Goal: Answer question/provide support: Share knowledge or assist other users

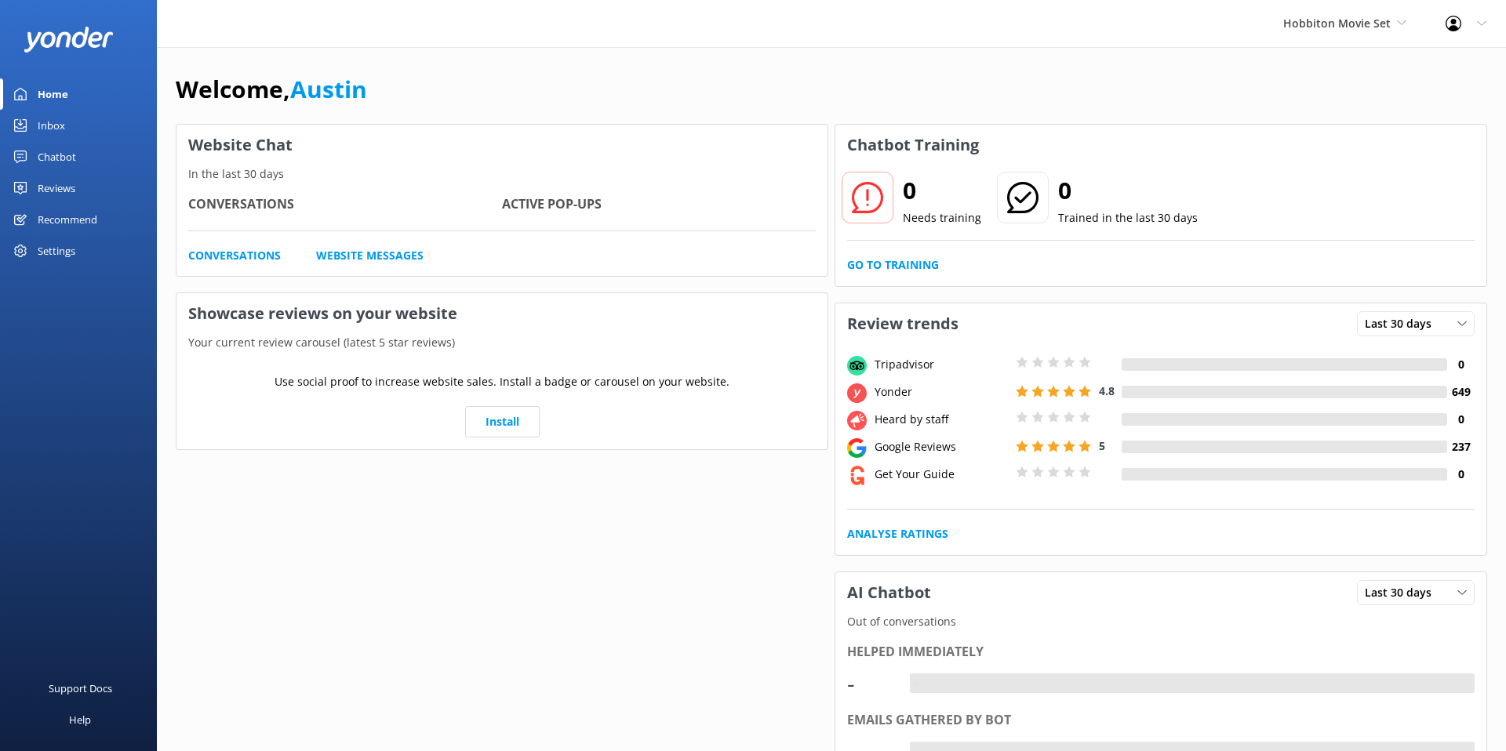
click at [59, 125] on div "Inbox" at bounding box center [51, 125] width 27 height 31
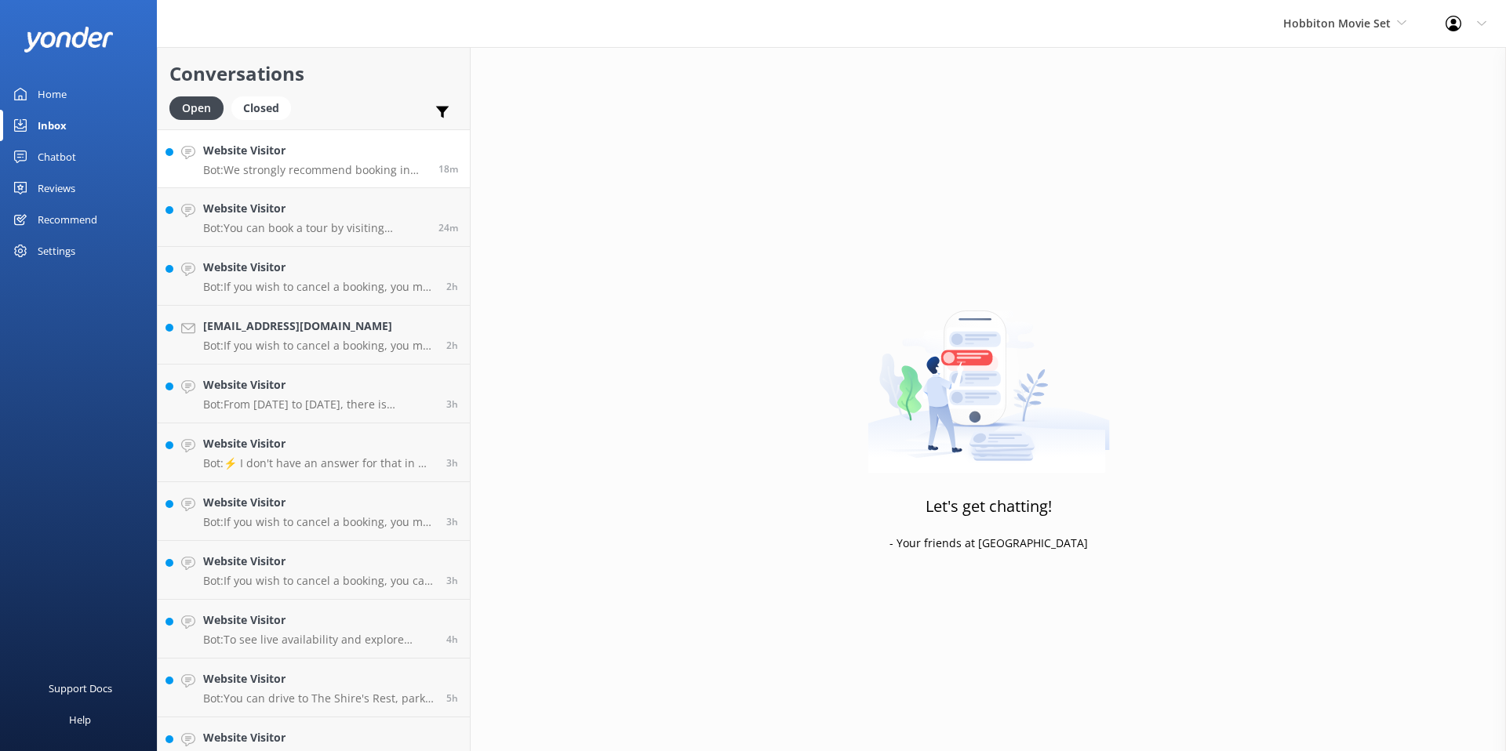
click at [386, 160] on div "Website Visitor Bot: We strongly recommend booking in advance as our tours are …" at bounding box center [315, 159] width 224 height 34
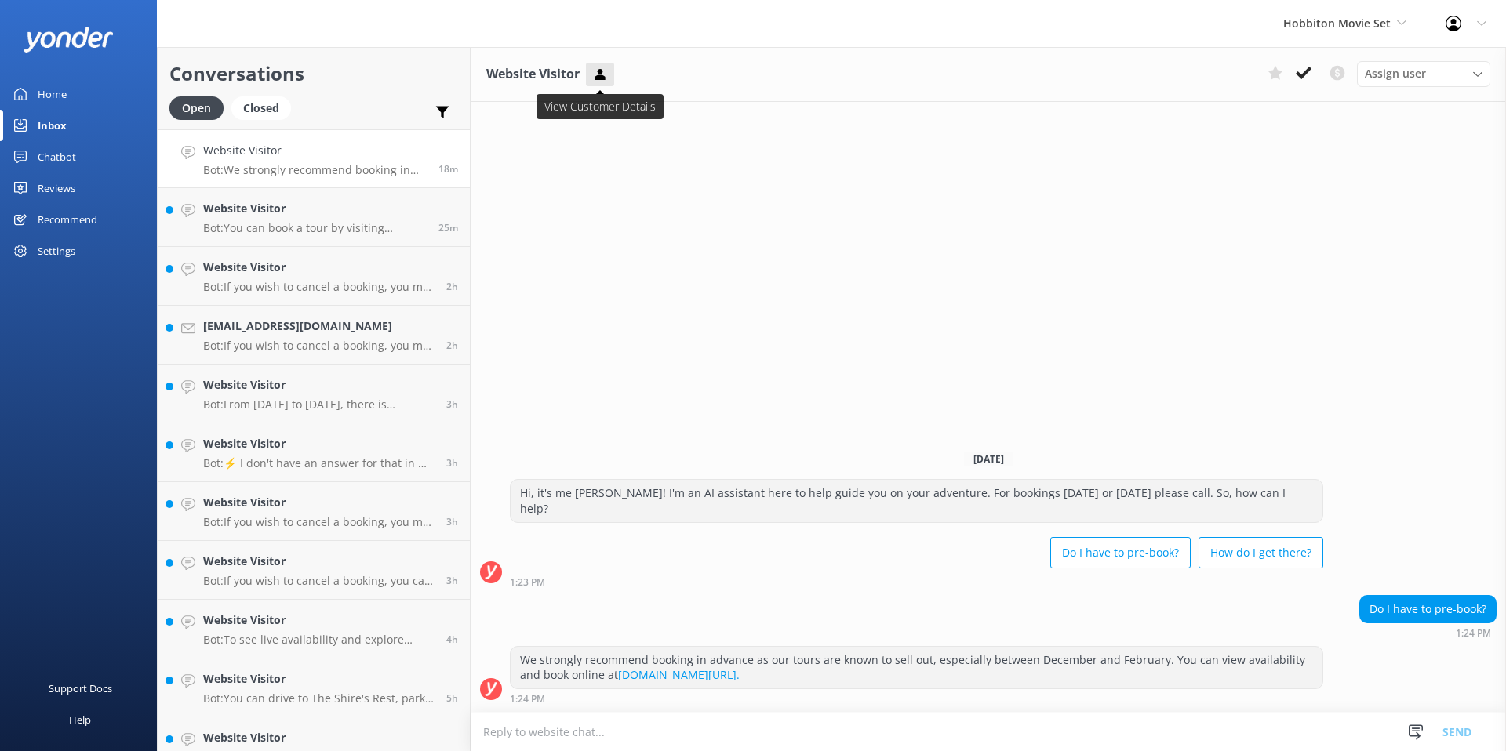
click at [606, 75] on icon at bounding box center [600, 75] width 16 height 16
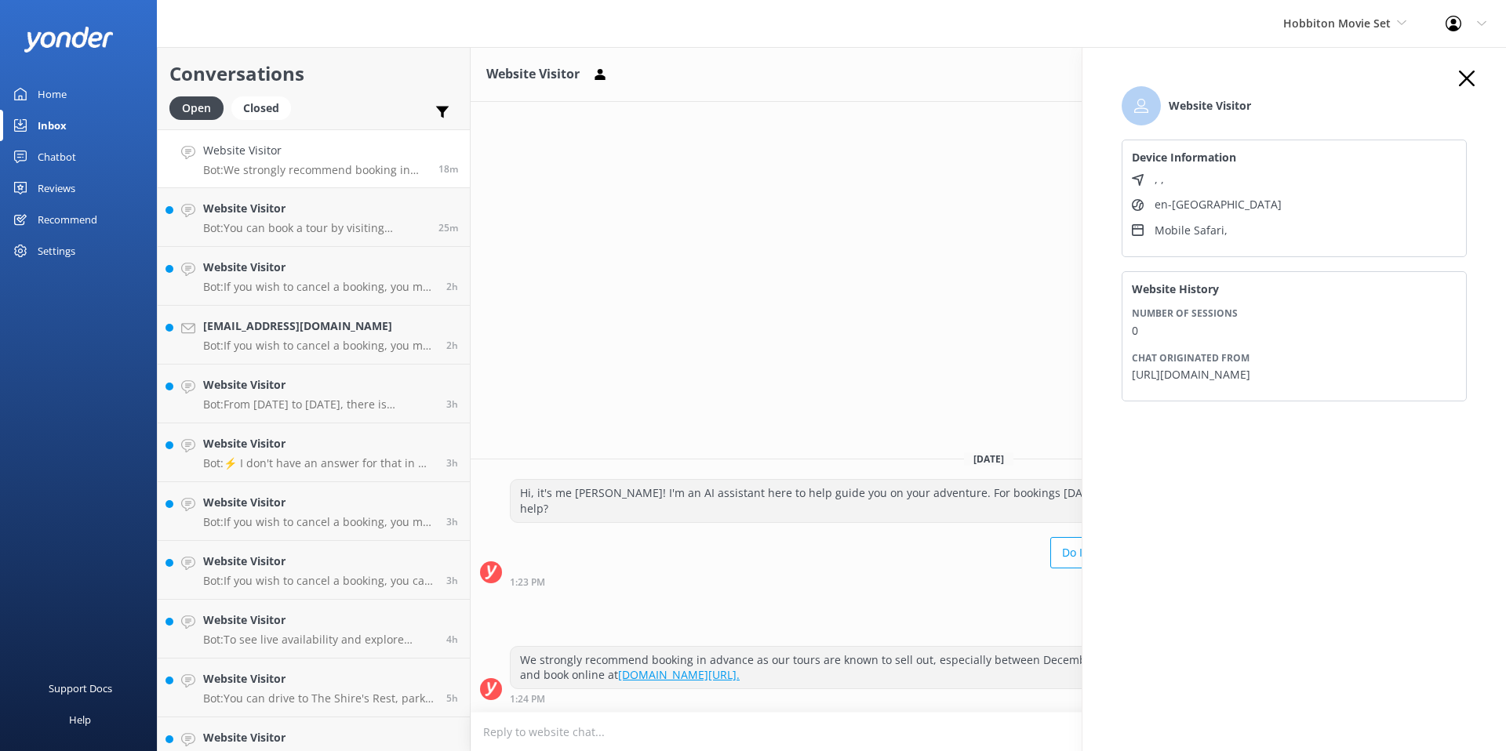
click at [1467, 72] on icon "button" at bounding box center [1467, 79] width 16 height 16
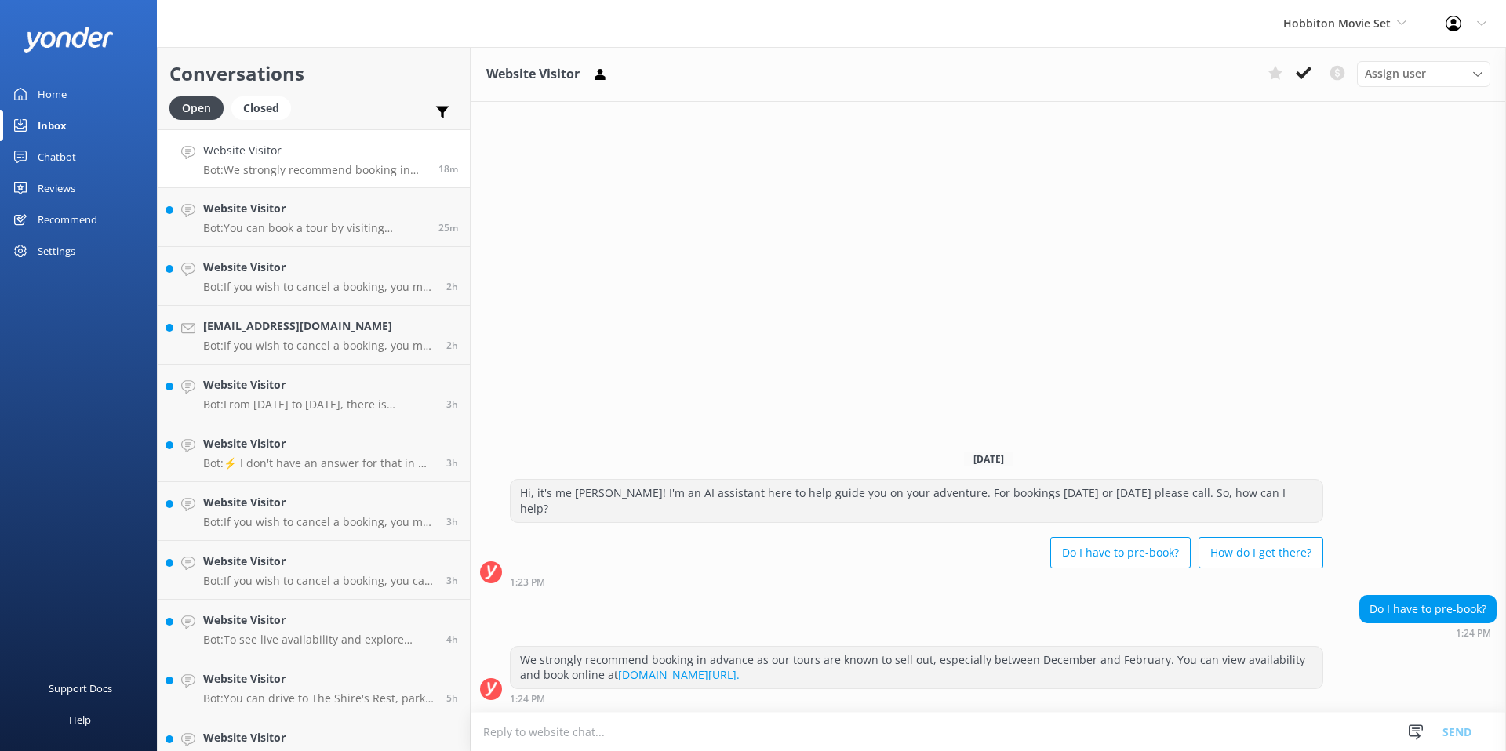
click at [1212, 225] on div "Website Visitor Assign user [PERSON_NAME] Team Member [PERSON_NAME] Mikayla [PE…" at bounding box center [988, 399] width 1035 height 704
click at [685, 72] on div "Website Visitor Assign user [PERSON_NAME] Team Member [PERSON_NAME] Mikayla [PE…" at bounding box center [988, 74] width 1035 height 55
click at [1161, 256] on div "Website Visitor Assign user [PERSON_NAME] Team Member [PERSON_NAME] Mikayla [PE…" at bounding box center [988, 399] width 1035 height 704
click at [1188, 209] on div "Website Visitor Assign user [PERSON_NAME] Team Member [PERSON_NAME] Mikayla [PE…" at bounding box center [988, 399] width 1035 height 704
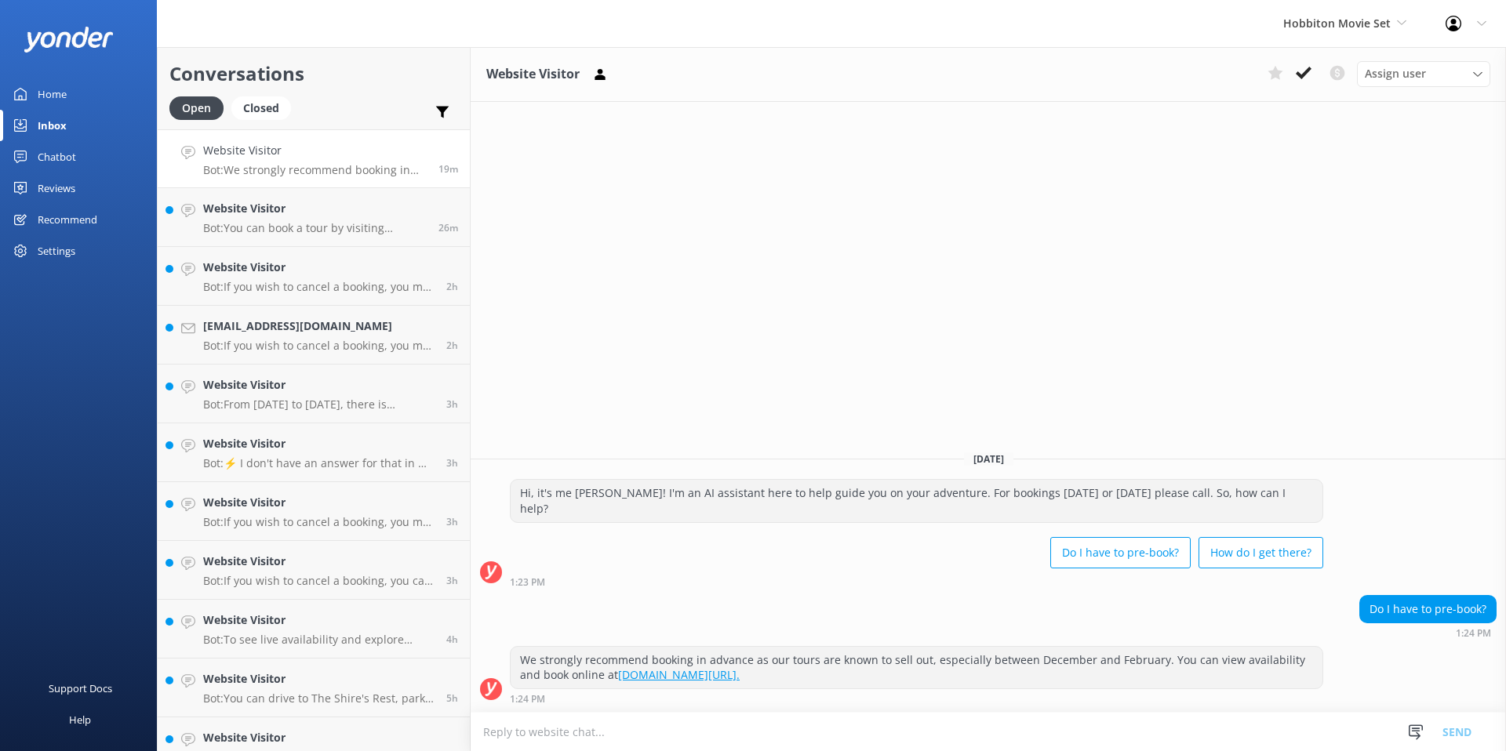
click at [57, 160] on div "Chatbot" at bounding box center [57, 156] width 38 height 31
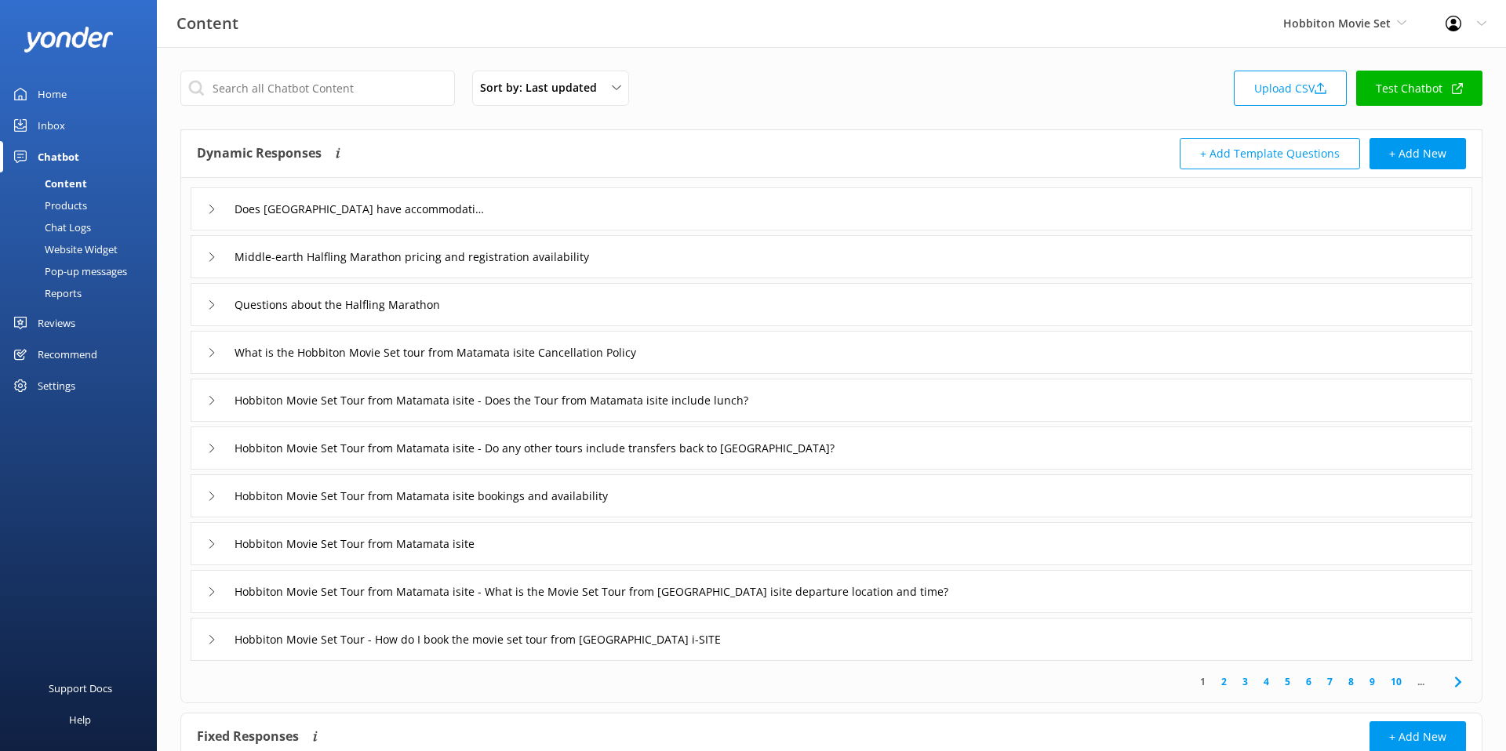
click at [67, 224] on div "Chat Logs" at bounding box center [50, 227] width 82 height 22
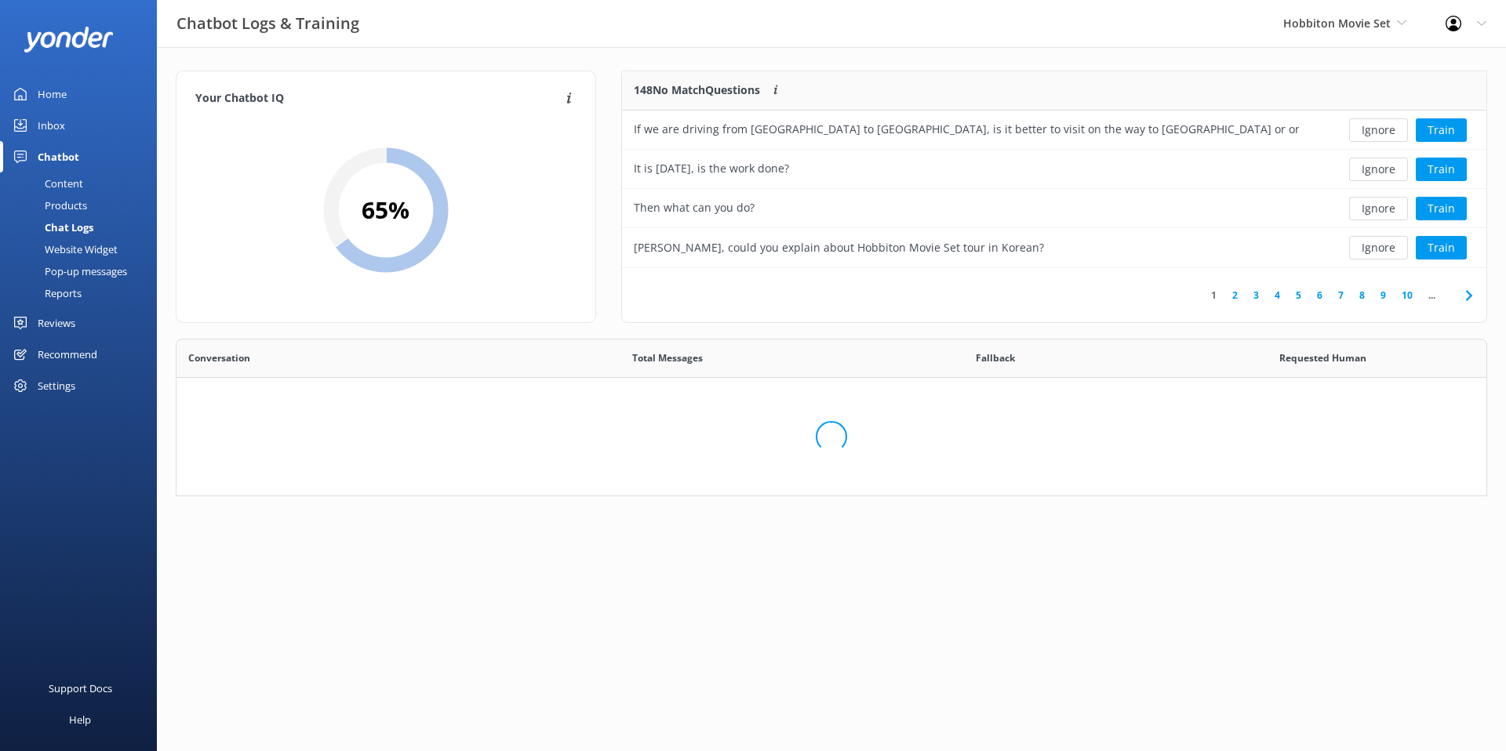
scroll to position [550, 1310]
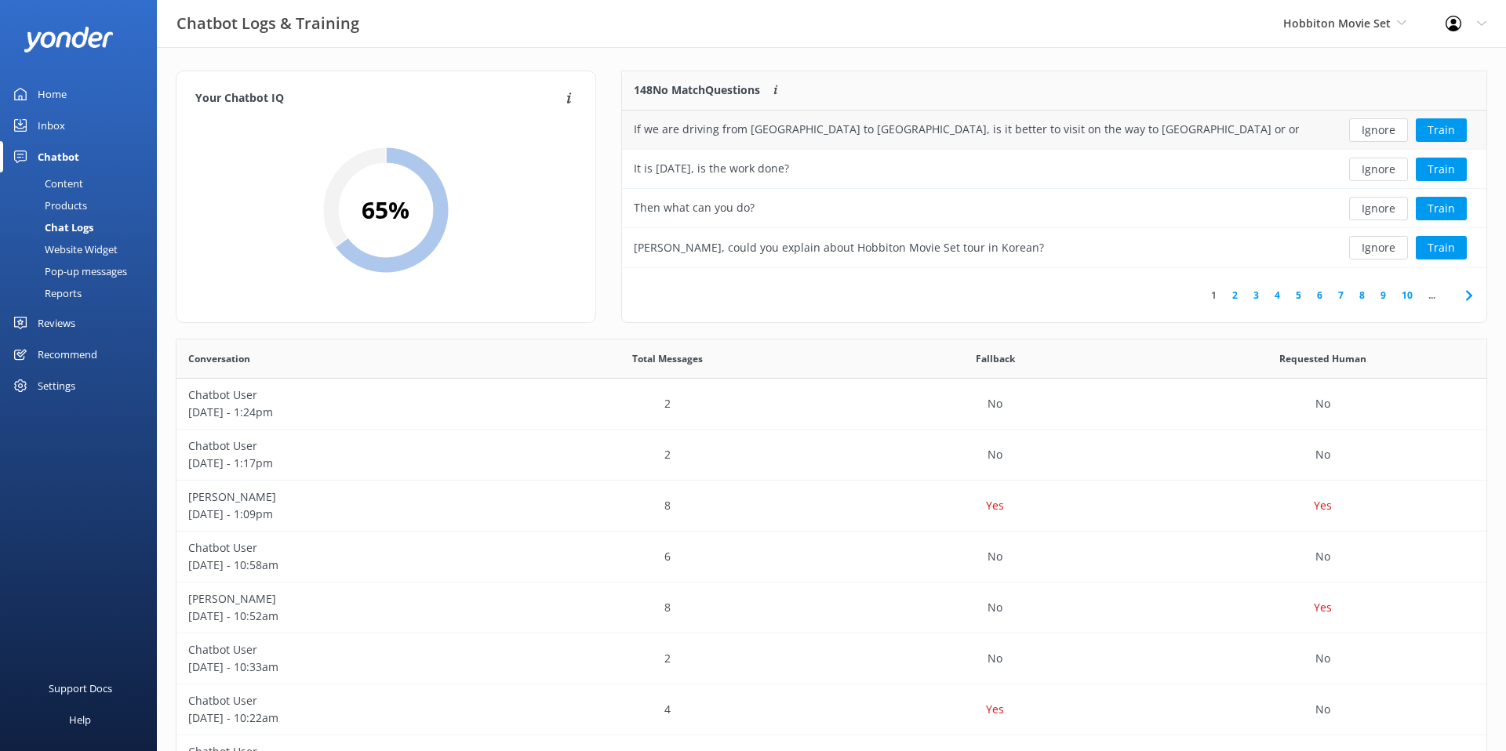
click at [751, 127] on div "If we are driving from [GEOGRAPHIC_DATA] to [GEOGRAPHIC_DATA], is it better to …" at bounding box center [966, 129] width 665 height 17
click at [1450, 129] on button "Train" at bounding box center [1441, 130] width 51 height 24
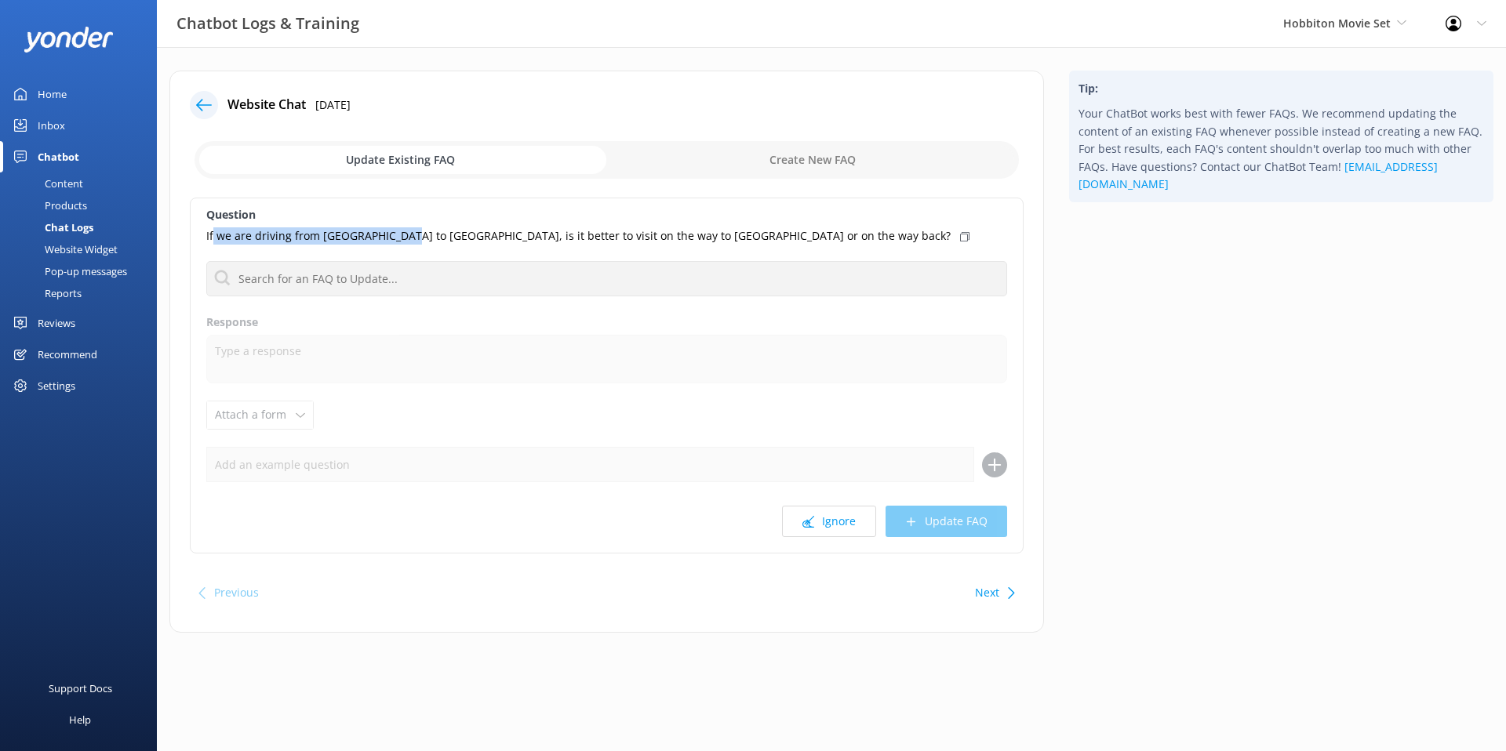
drag, startPoint x: 213, startPoint y: 231, endPoint x: 403, endPoint y: 236, distance: 189.9
click at [402, 236] on p "If we are driving from [GEOGRAPHIC_DATA] to [GEOGRAPHIC_DATA], is it better to …" at bounding box center [578, 235] width 744 height 17
click at [403, 236] on p "If we are driving from [GEOGRAPHIC_DATA] to [GEOGRAPHIC_DATA], is it better to …" at bounding box center [578, 235] width 744 height 17
click at [465, 242] on p "If we are driving from [GEOGRAPHIC_DATA] to [GEOGRAPHIC_DATA], is it better to …" at bounding box center [578, 235] width 744 height 17
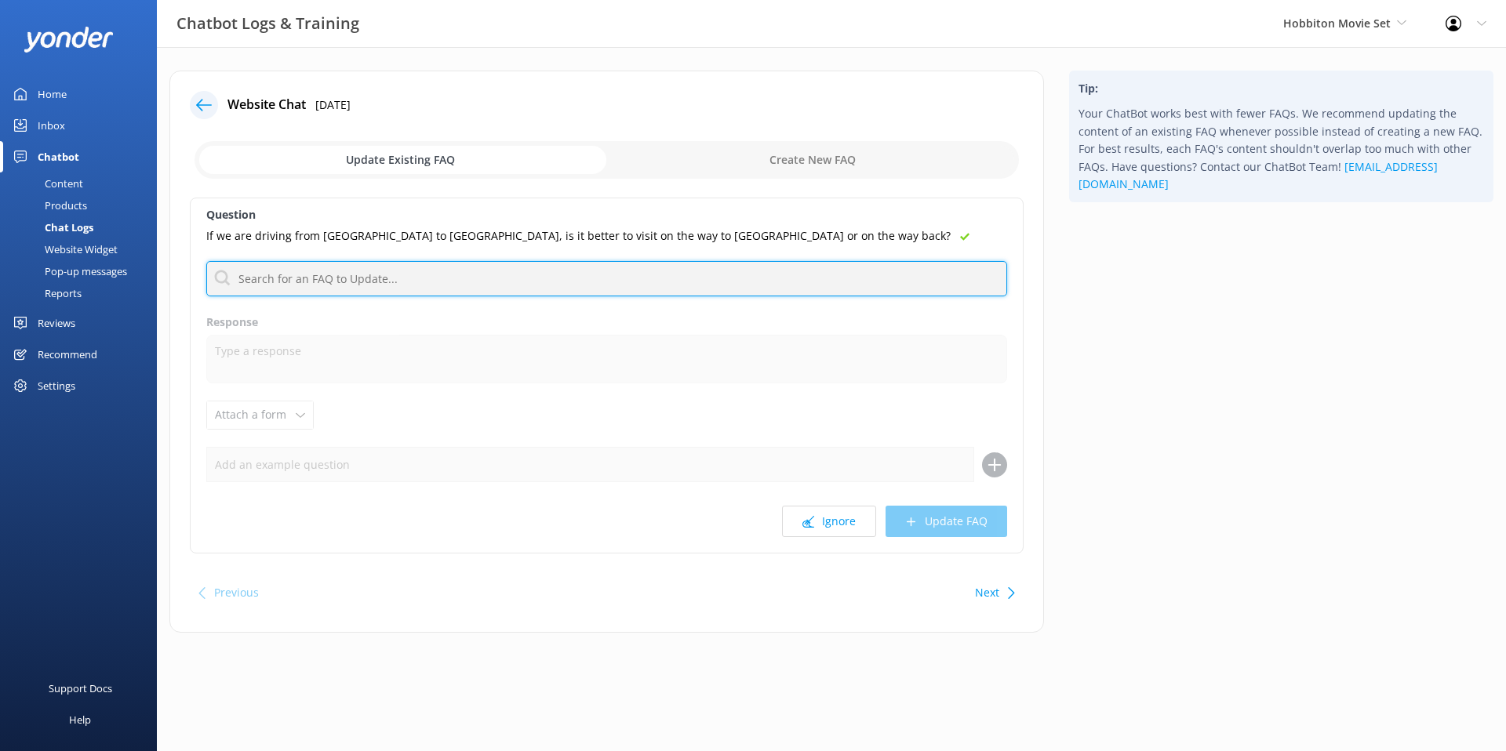
click at [336, 286] on input "text" at bounding box center [606, 278] width 801 height 35
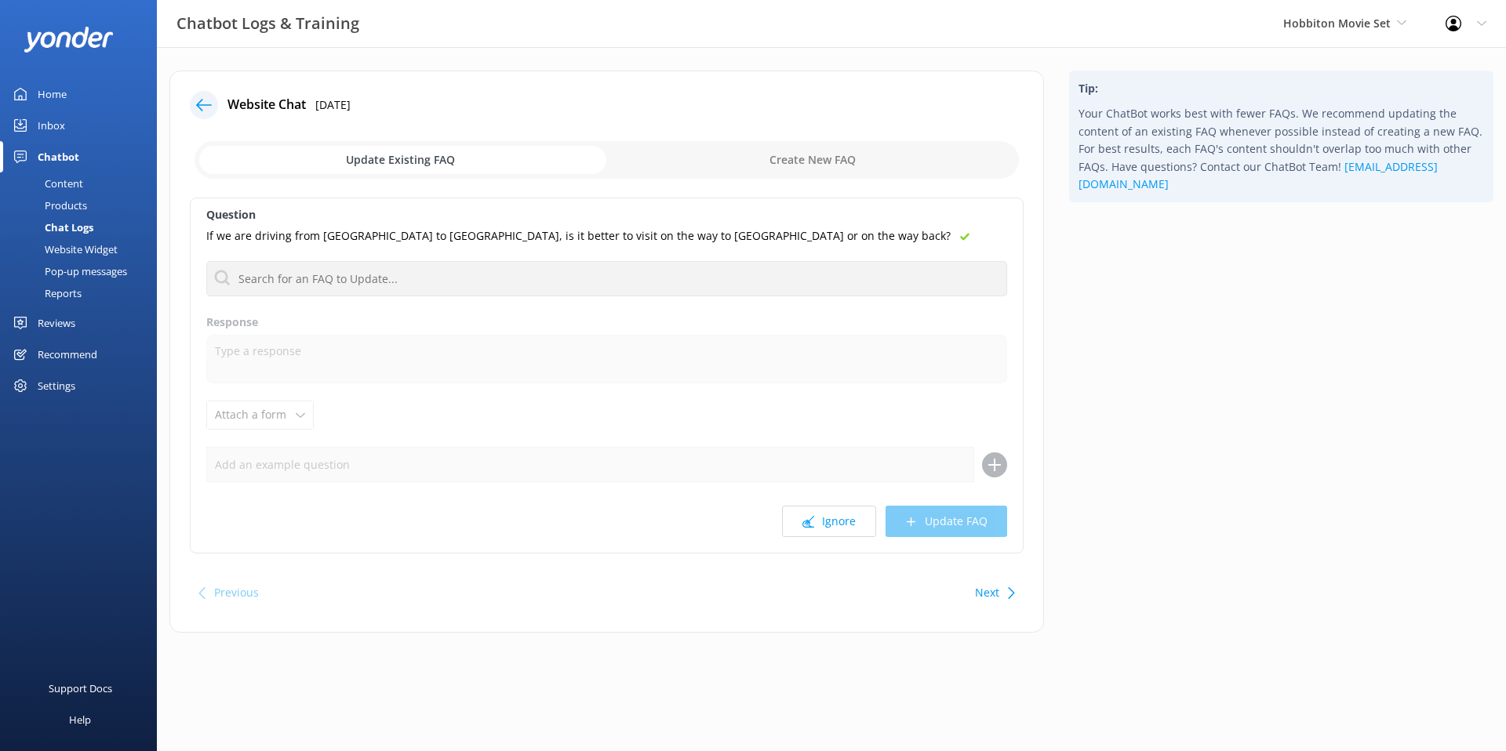
click at [507, 236] on p "If we are driving from [GEOGRAPHIC_DATA] to [GEOGRAPHIC_DATA], is it better to …" at bounding box center [578, 235] width 744 height 17
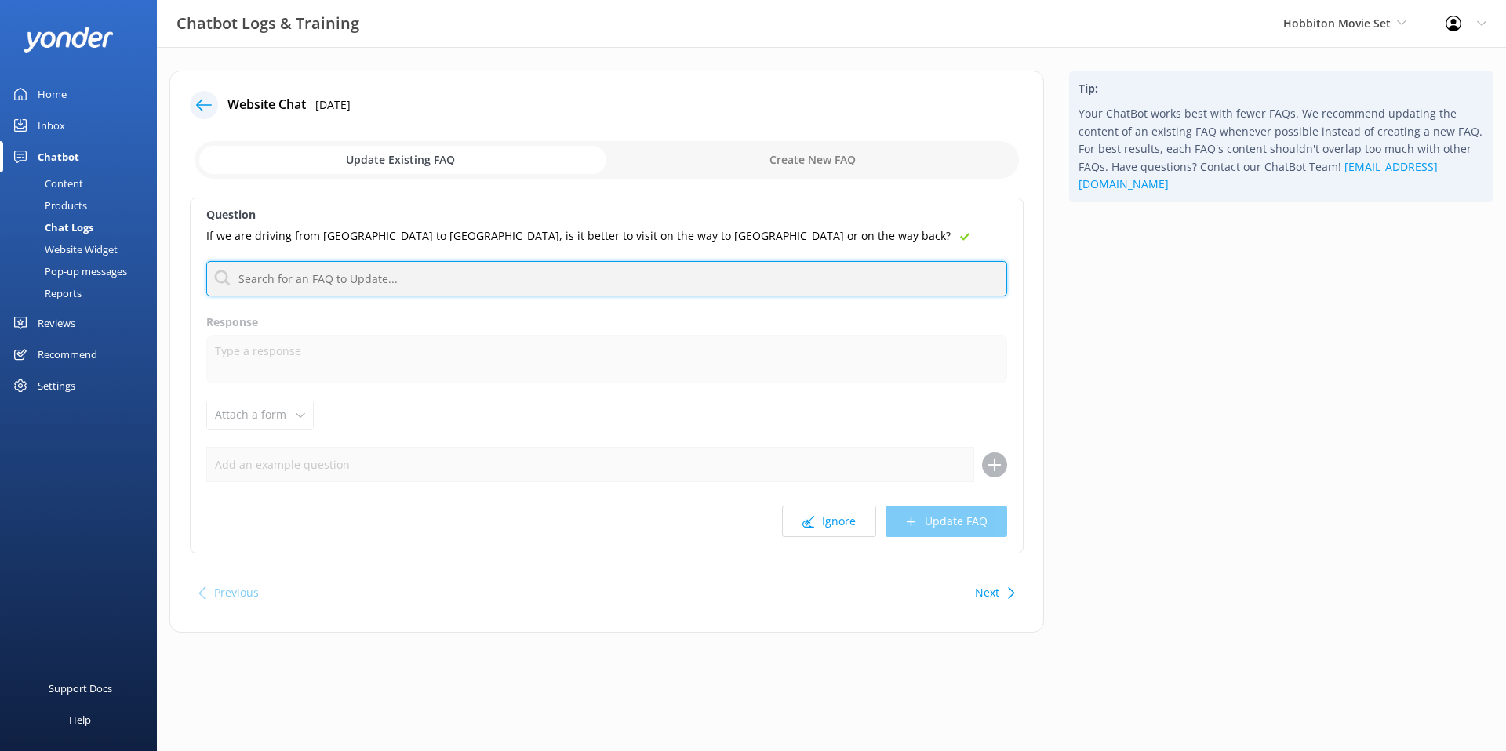
click at [416, 286] on input "text" at bounding box center [606, 278] width 801 height 35
type input "a"
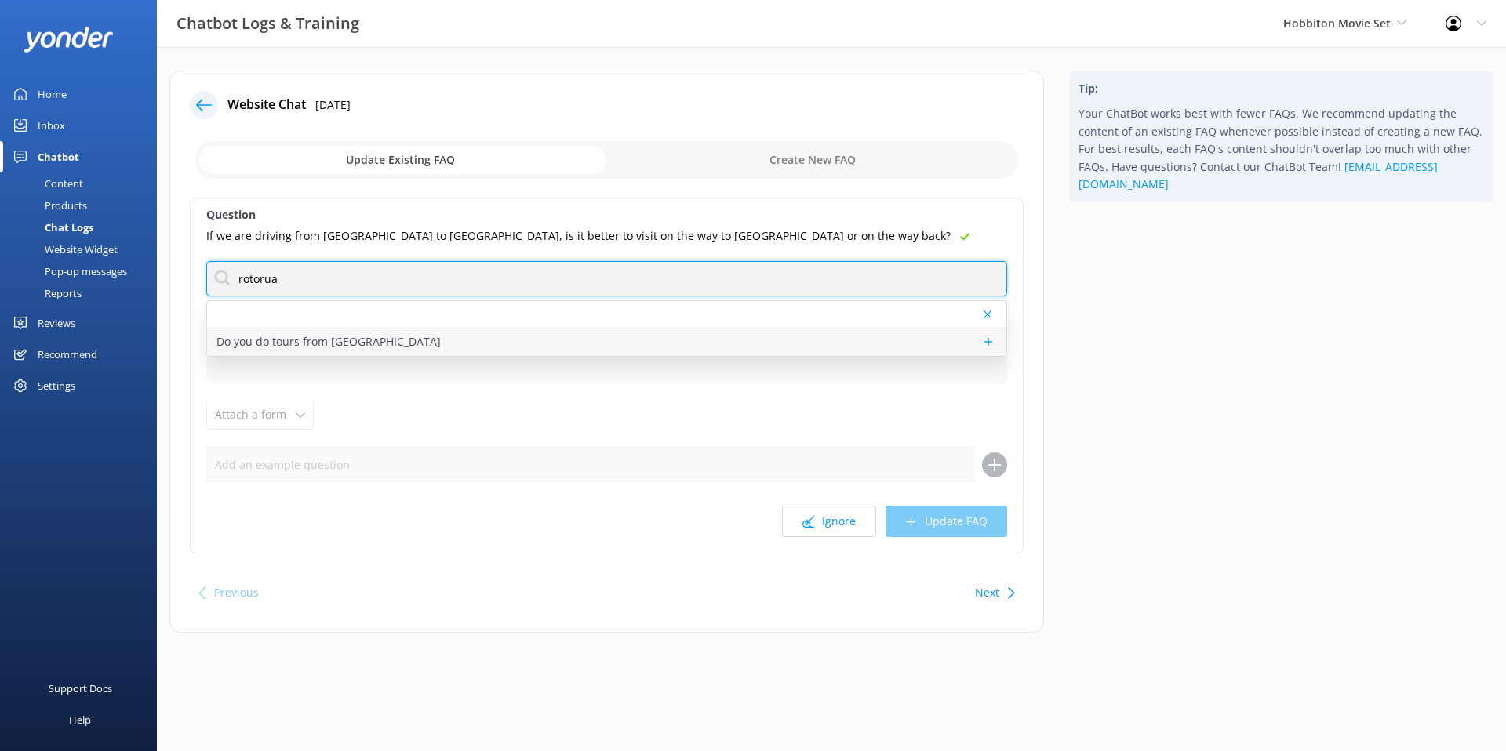
type input "rotorua"
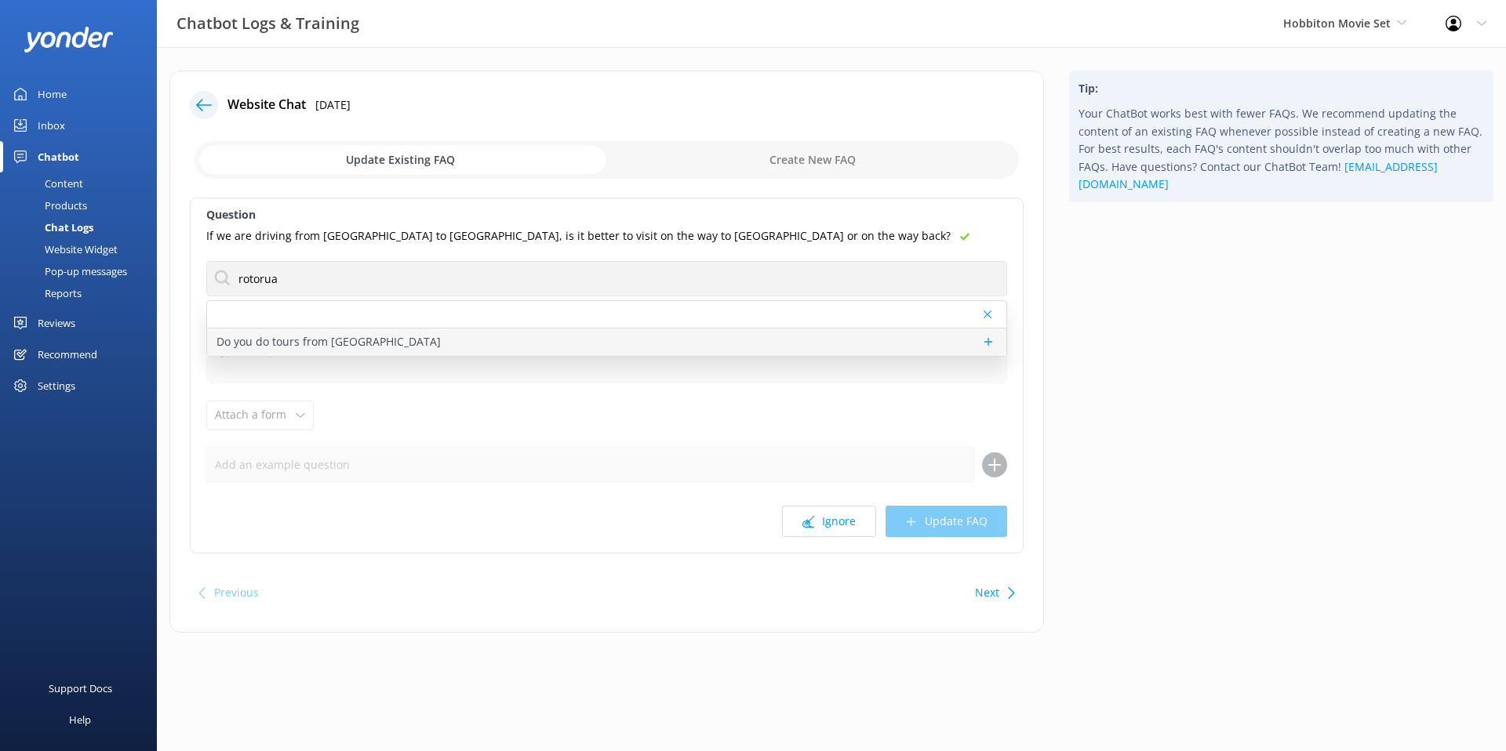
click at [398, 340] on div "Do you do tours from [GEOGRAPHIC_DATA]" at bounding box center [606, 342] width 799 height 27
type textarea "We no longer offer tours from [GEOGRAPHIC_DATA], although we have several partn…"
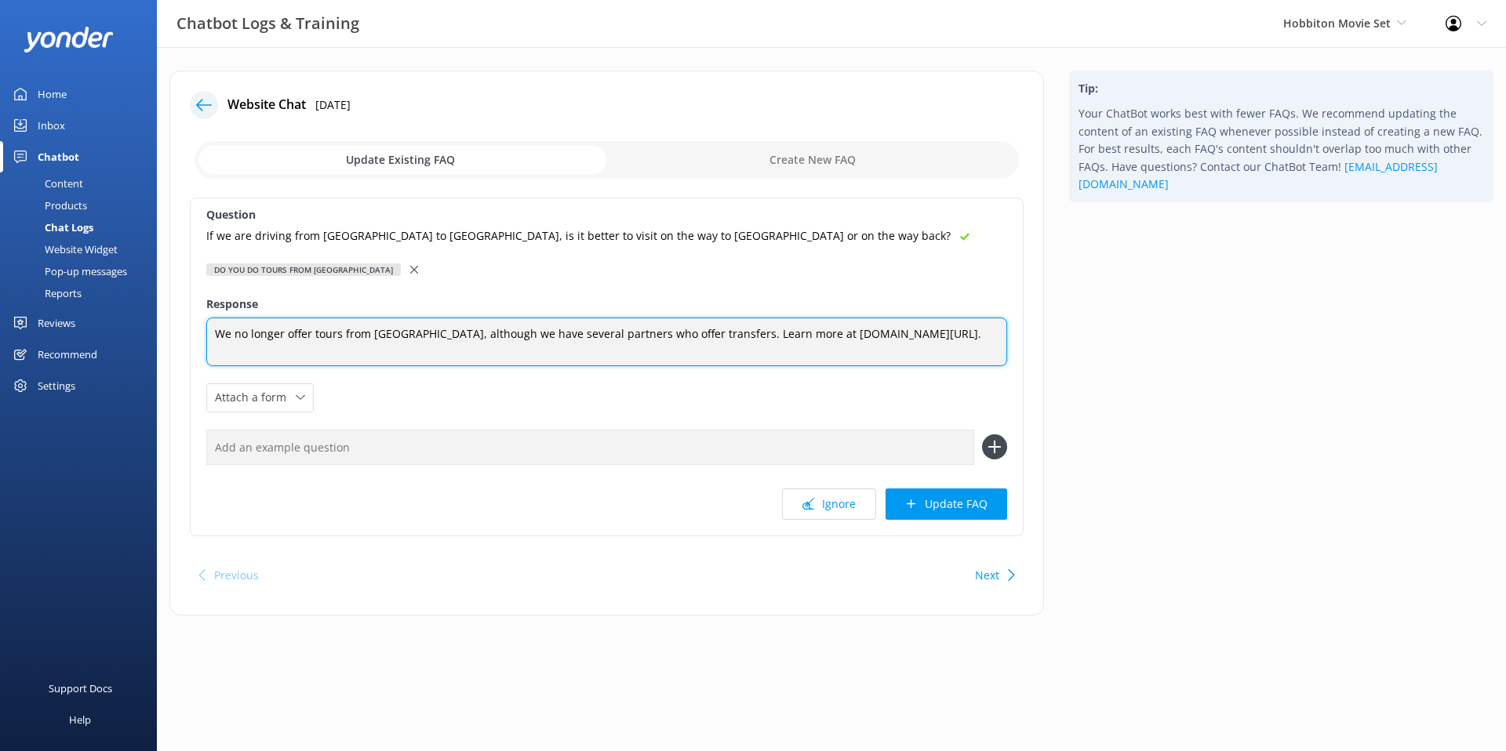
click at [389, 344] on textarea "We no longer offer tours from [GEOGRAPHIC_DATA], although we have several partn…" at bounding box center [606, 342] width 801 height 49
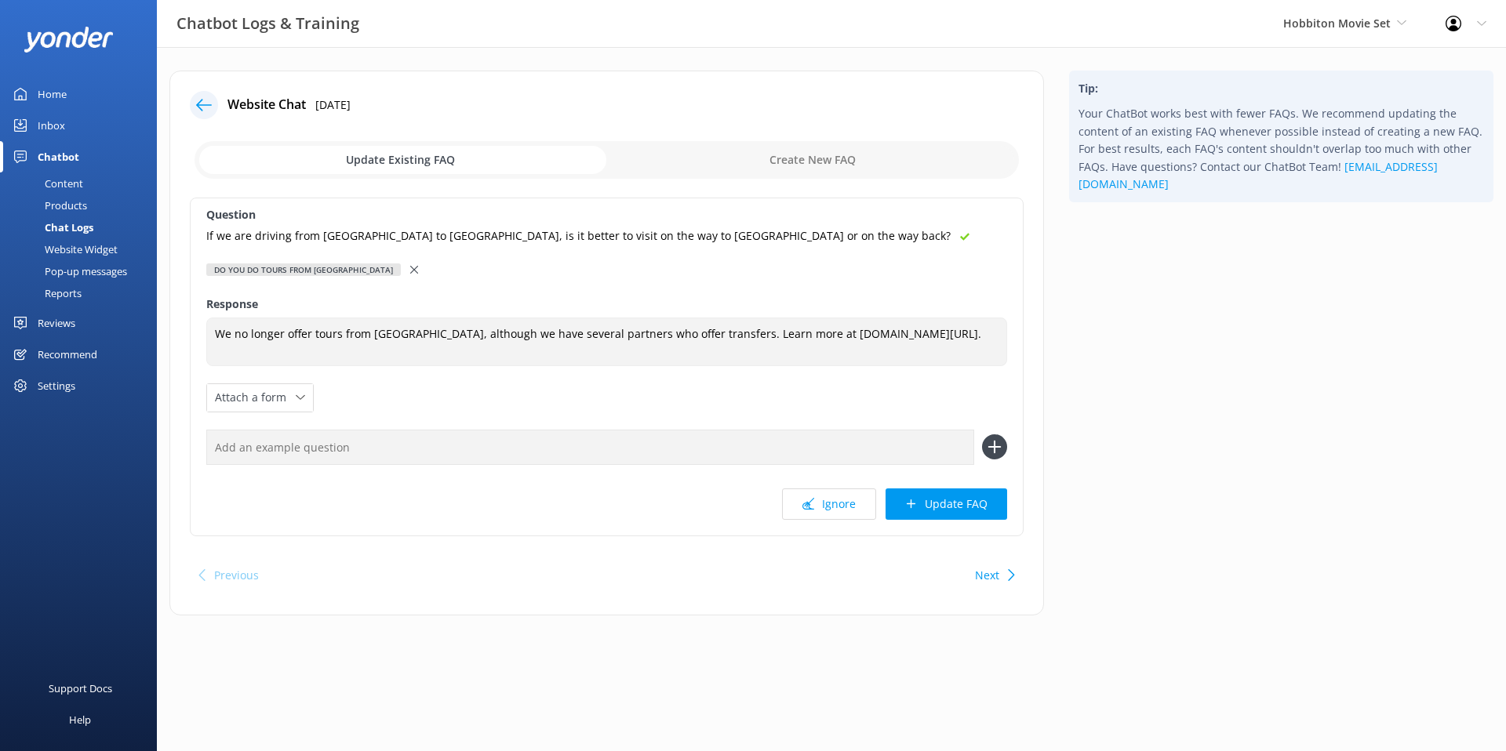
click at [819, 159] on input "checkbox" at bounding box center [607, 160] width 824 height 38
checkbox input "true"
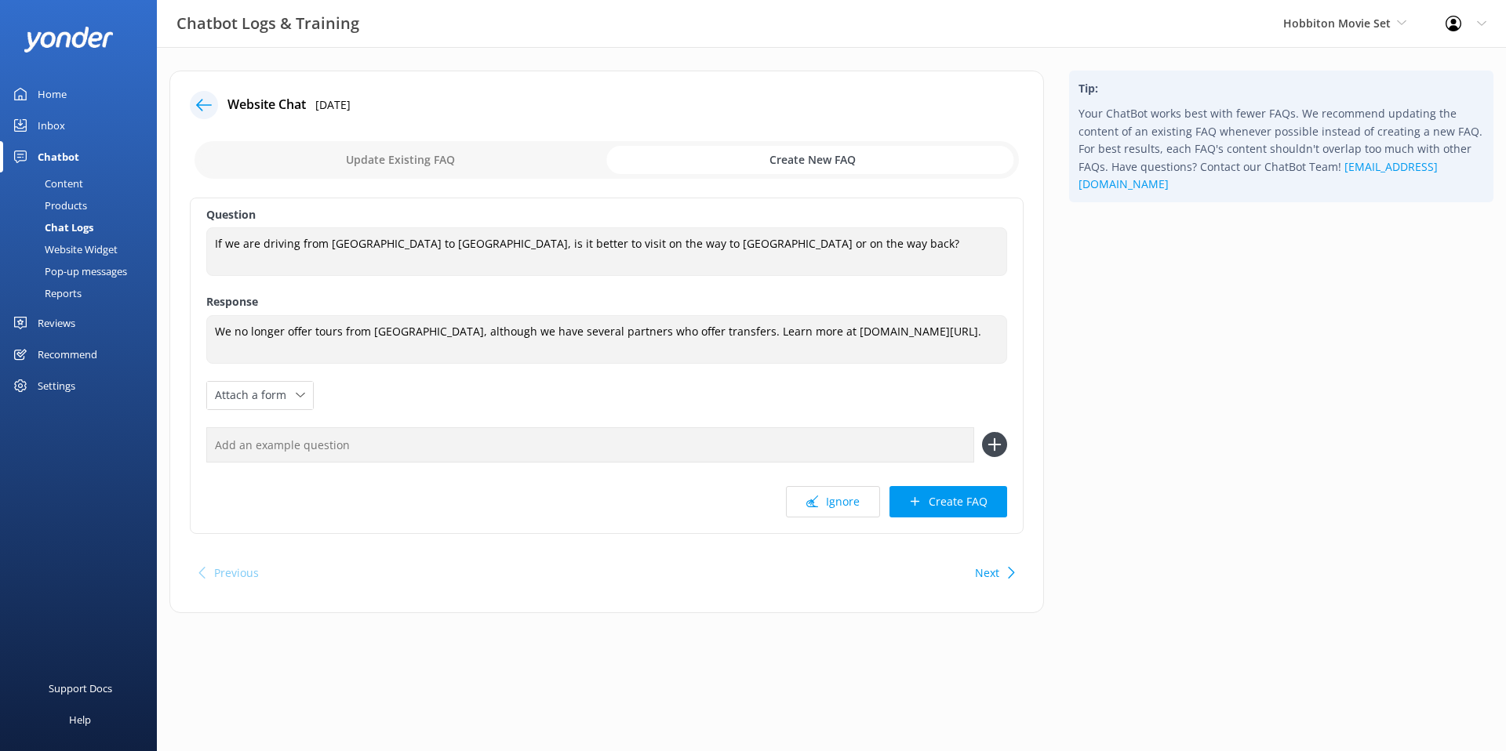
click at [1134, 346] on div "Tip: Your ChatBot works best with fewer FAQs. We recommend updating the content…" at bounding box center [1281, 350] width 449 height 558
click at [1191, 283] on div "Tip: Your ChatBot works best with fewer FAQs. We recommend updating the content…" at bounding box center [1281, 350] width 449 height 558
click at [1089, 158] on p "Your ChatBot works best with fewer FAQs. We recommend updating the content of a…" at bounding box center [1281, 149] width 406 height 88
click at [1119, 158] on p "Your ChatBot works best with fewer FAQs. We recommend updating the content of a…" at bounding box center [1281, 149] width 406 height 88
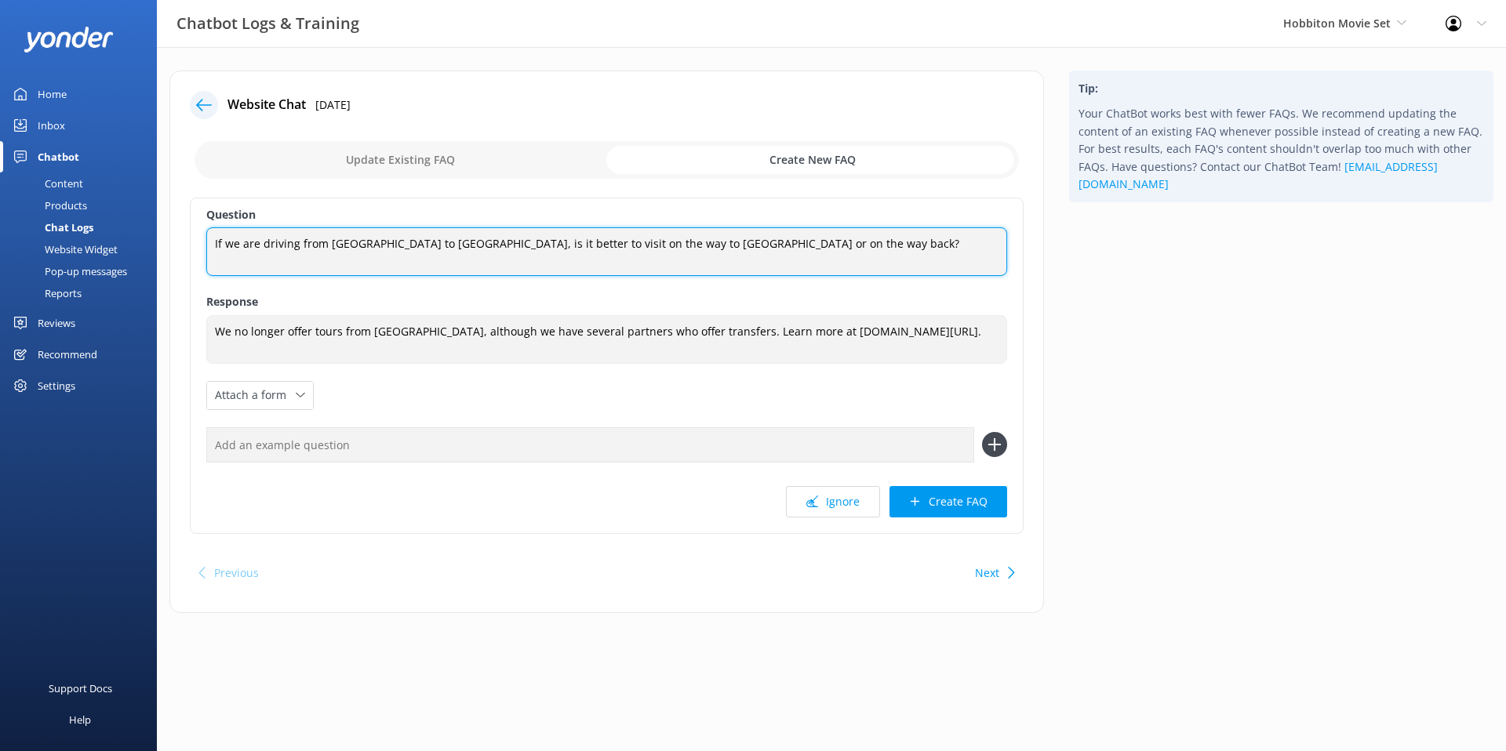
click at [897, 249] on textarea "If we are driving from [GEOGRAPHIC_DATA] to [GEOGRAPHIC_DATA], is it better to …" at bounding box center [606, 251] width 801 height 49
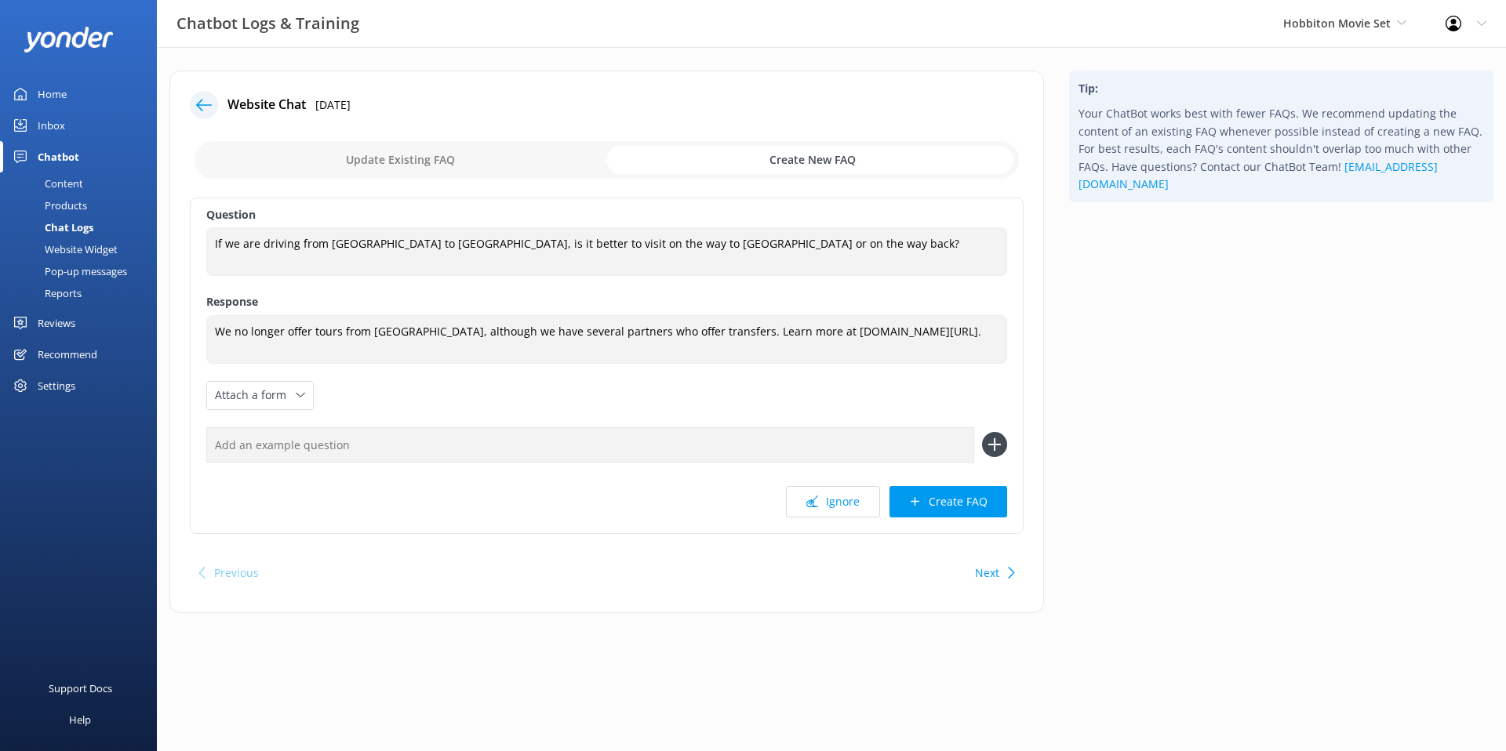
click at [1119, 244] on div "Tip: Your ChatBot works best with fewer FAQs. We recommend updating the content…" at bounding box center [1281, 350] width 449 height 558
click at [212, 107] on div at bounding box center [204, 105] width 28 height 28
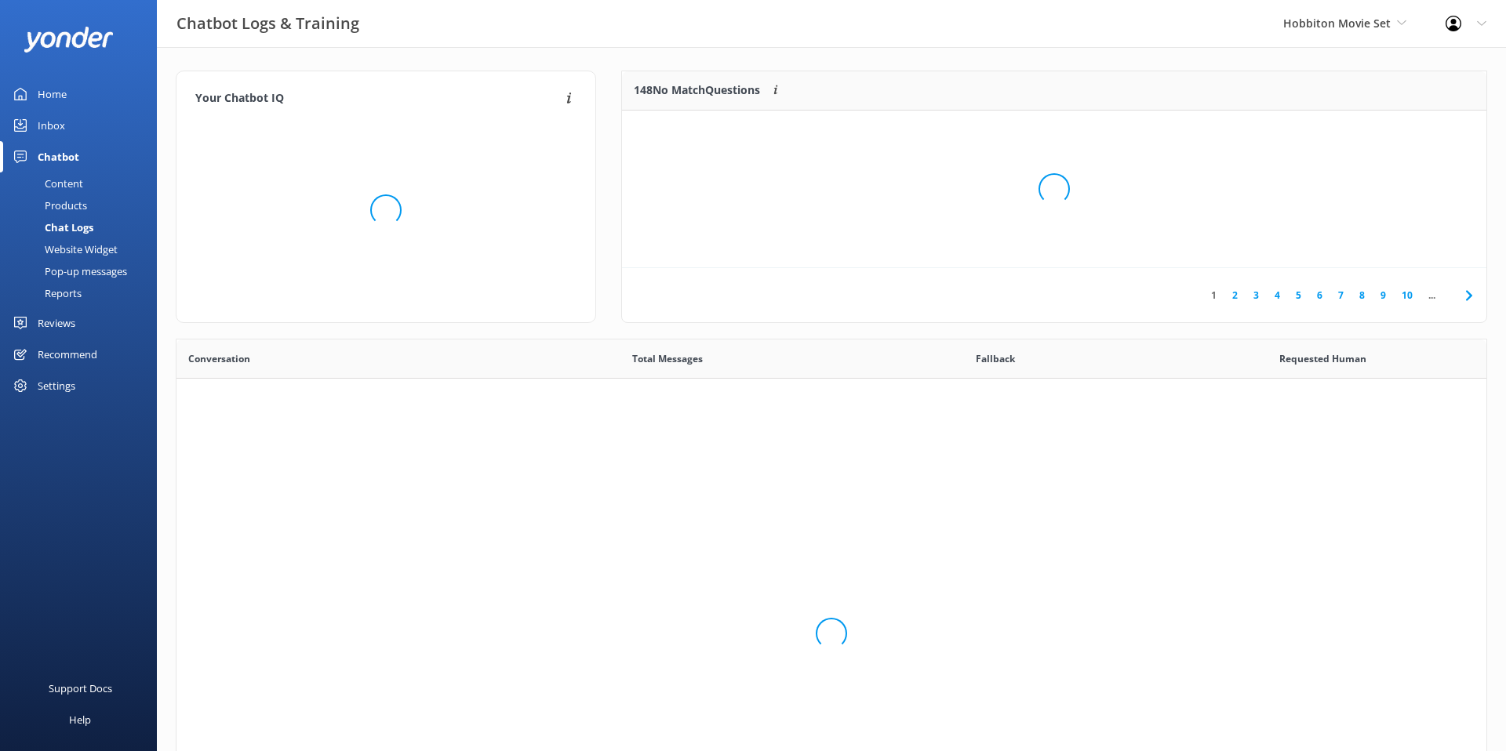
scroll to position [550, 1310]
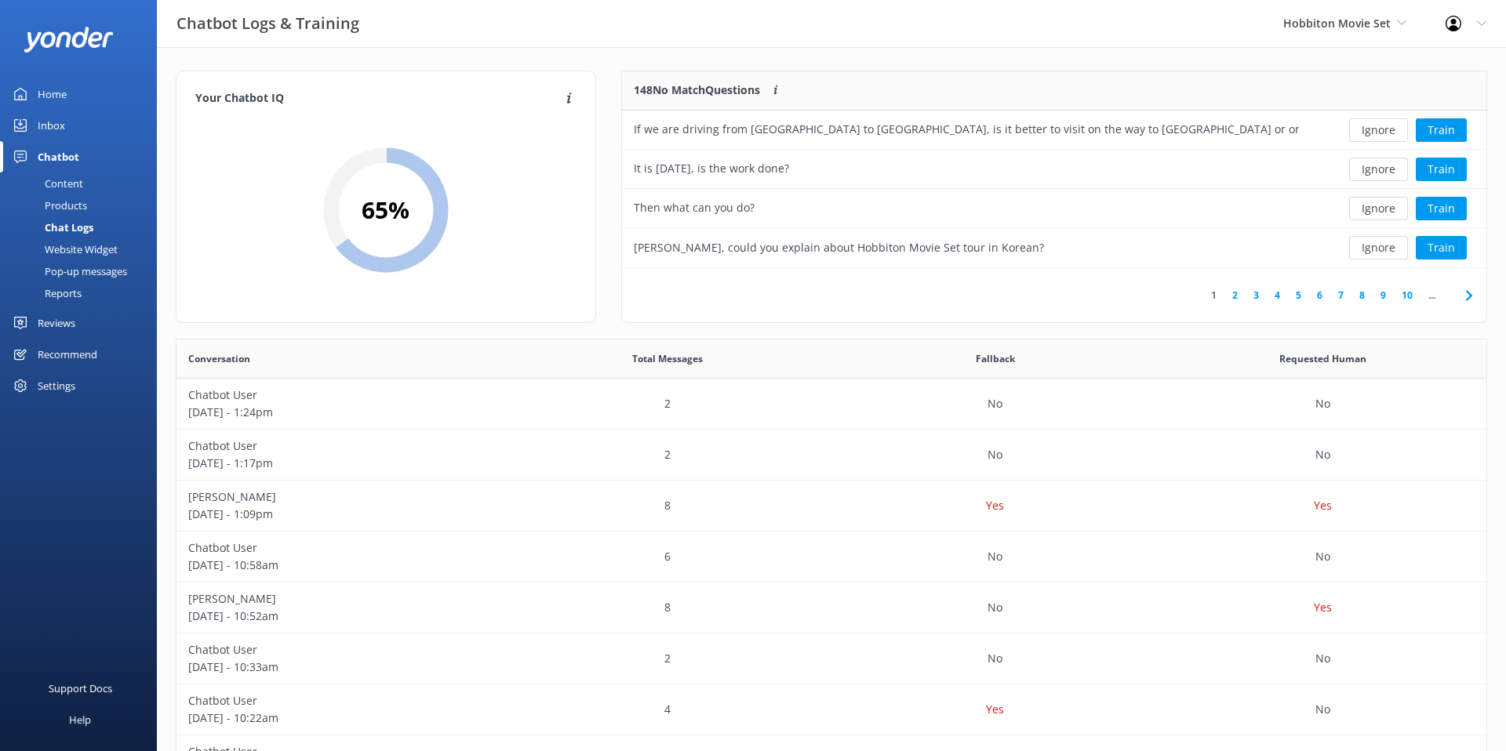
click at [601, 62] on div "Your Chatbot IQ Your Chatbot IQ is the percentage of trained FAQs against untra…" at bounding box center [831, 511] width 1349 height 929
click at [603, 71] on div "Your Chatbot IQ Your Chatbot IQ is the percentage of trained FAQs against untra…" at bounding box center [386, 205] width 446 height 268
click at [1114, 62] on div "Your Chatbot IQ Your Chatbot IQ is the percentage of trained FAQs against untra…" at bounding box center [831, 511] width 1349 height 929
click at [1020, 59] on div "Your Chatbot IQ Your Chatbot IQ is the percentage of trained FAQs against untra…" at bounding box center [831, 511] width 1349 height 929
click at [969, 329] on div "148 No Match Questions Customers sometimes ask questions that don't fully match…" at bounding box center [1054, 205] width 891 height 268
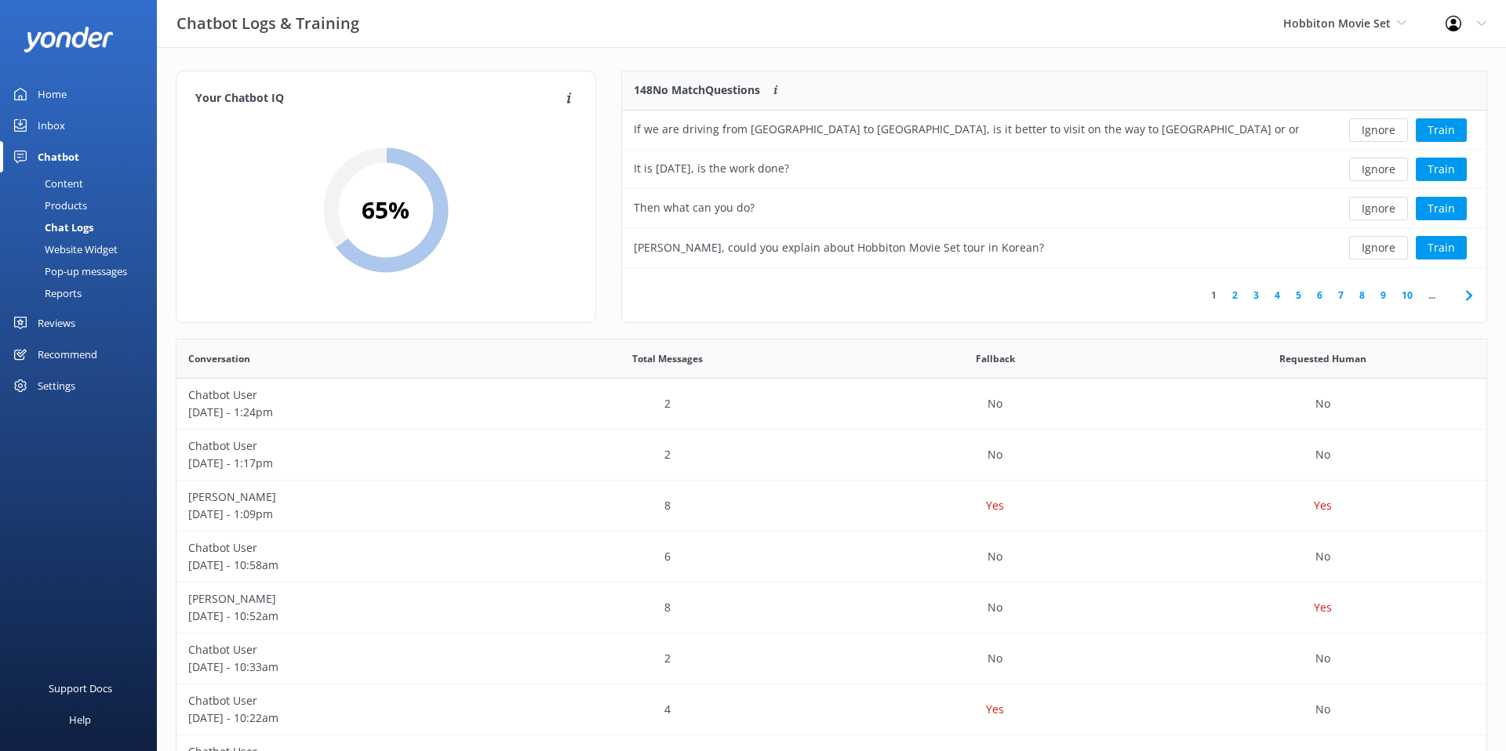
click at [894, 53] on div "Your Chatbot IQ Your Chatbot IQ is the percentage of trained FAQs against untra…" at bounding box center [831, 511] width 1349 height 929
click at [853, 328] on div "148 No Match Questions Customers sometimes ask questions that don't fully match…" at bounding box center [1054, 205] width 891 height 268
click at [822, 60] on div "Your Chatbot IQ Your Chatbot IQ is the percentage of trained FAQs against untra…" at bounding box center [831, 511] width 1349 height 929
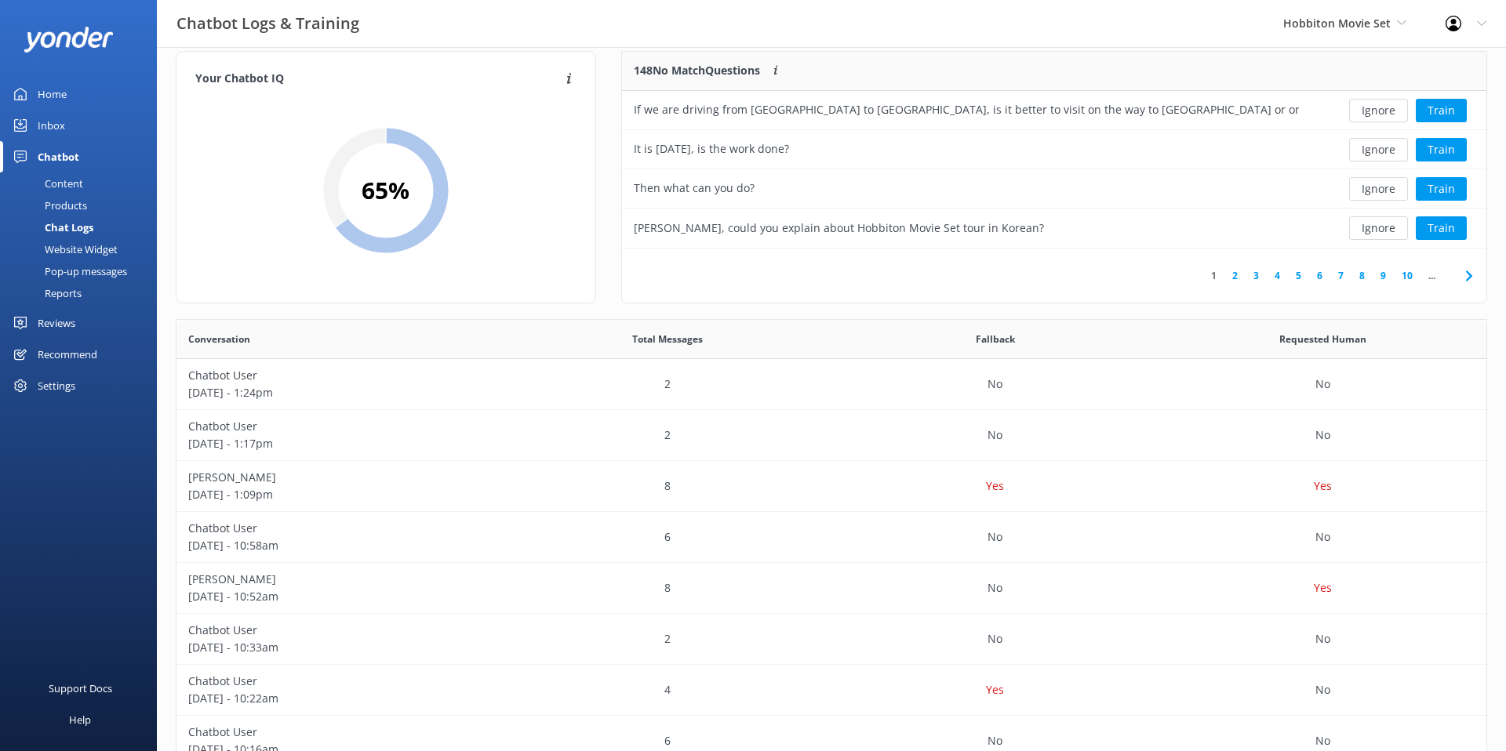
click at [1347, 53] on div at bounding box center [1399, 71] width 176 height 39
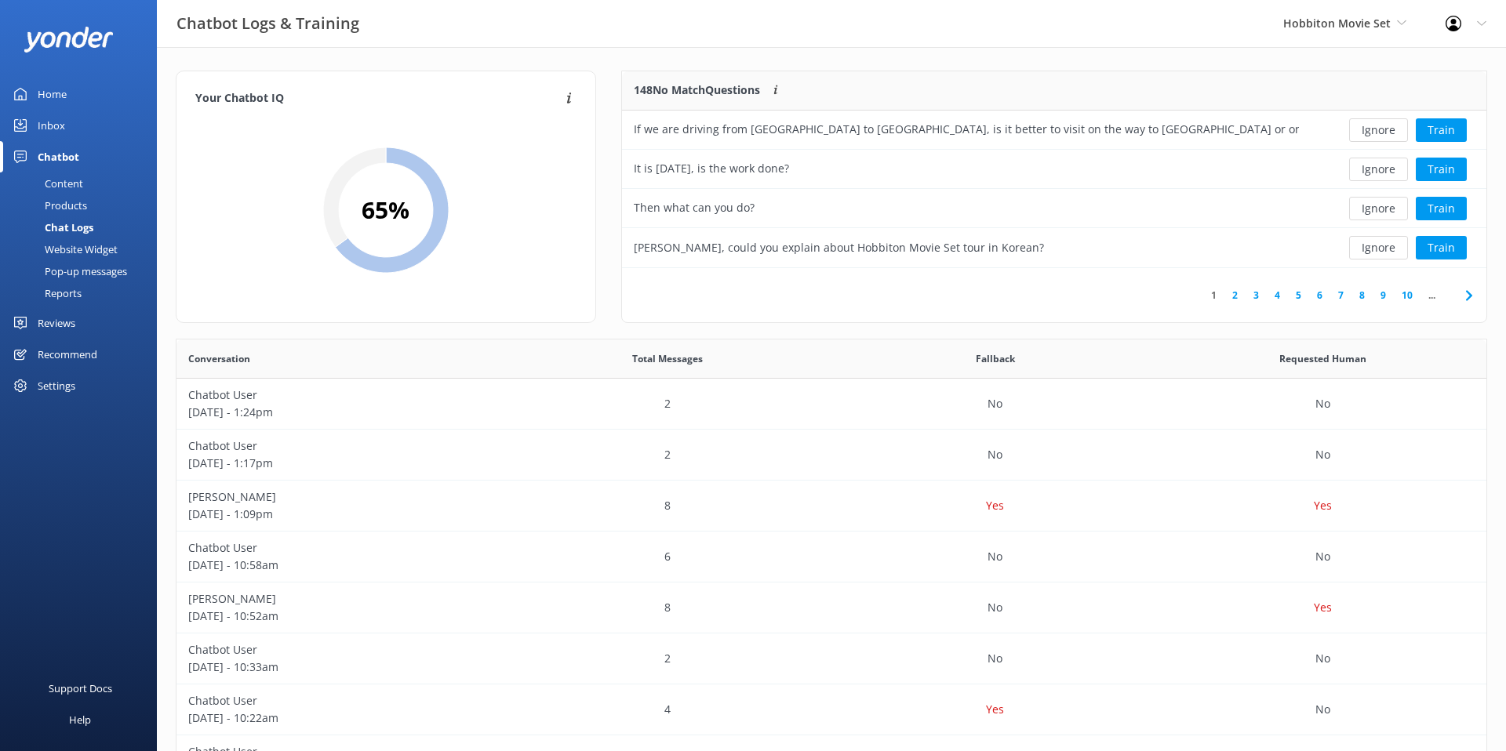
scroll to position [1, 0]
click at [1498, 67] on div "Your Chatbot IQ Your Chatbot IQ is the percentage of trained FAQs against untra…" at bounding box center [831, 510] width 1349 height 929
click at [1253, 60] on div "Your Chatbot IQ Your Chatbot IQ is the percentage of trained FAQs against untra…" at bounding box center [831, 510] width 1349 height 929
click at [1180, 60] on div "Your Chatbot IQ Your Chatbot IQ is the percentage of trained FAQs against untra…" at bounding box center [831, 511] width 1349 height 929
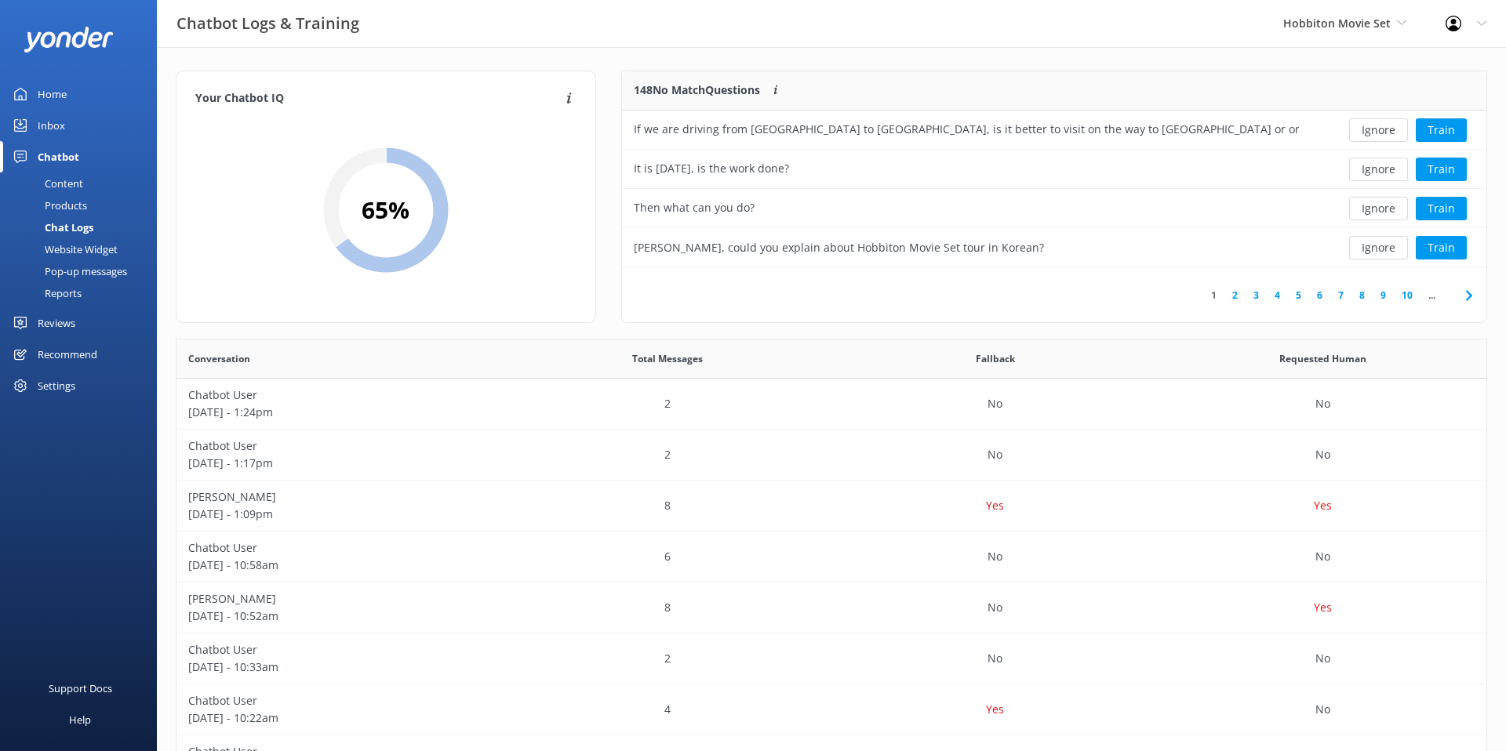
click at [1120, 57] on div "Your Chatbot IQ Your Chatbot IQ is the percentage of trained FAQs against untra…" at bounding box center [831, 511] width 1349 height 929
click at [598, 56] on div "Your Chatbot IQ Your Chatbot IQ is the percentage of trained FAQs against untra…" at bounding box center [831, 511] width 1349 height 929
click at [598, 65] on div "Your Chatbot IQ Your Chatbot IQ is the percentage of trained FAQs against untra…" at bounding box center [831, 511] width 1349 height 929
drag, startPoint x: 857, startPoint y: 60, endPoint x: 859, endPoint y: 42, distance: 18.2
click at [857, 60] on div "Your Chatbot IQ Your Chatbot IQ is the percentage of trained FAQs against untra…" at bounding box center [831, 511] width 1349 height 929
